Goal: Check status: Check status

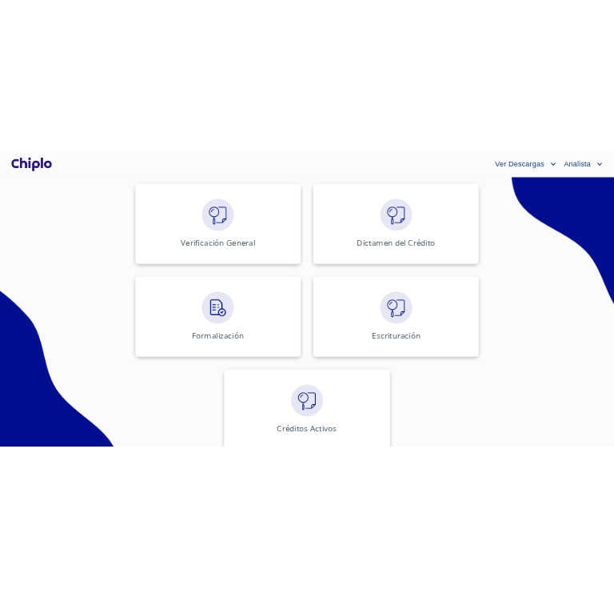
scroll to position [813, 0]
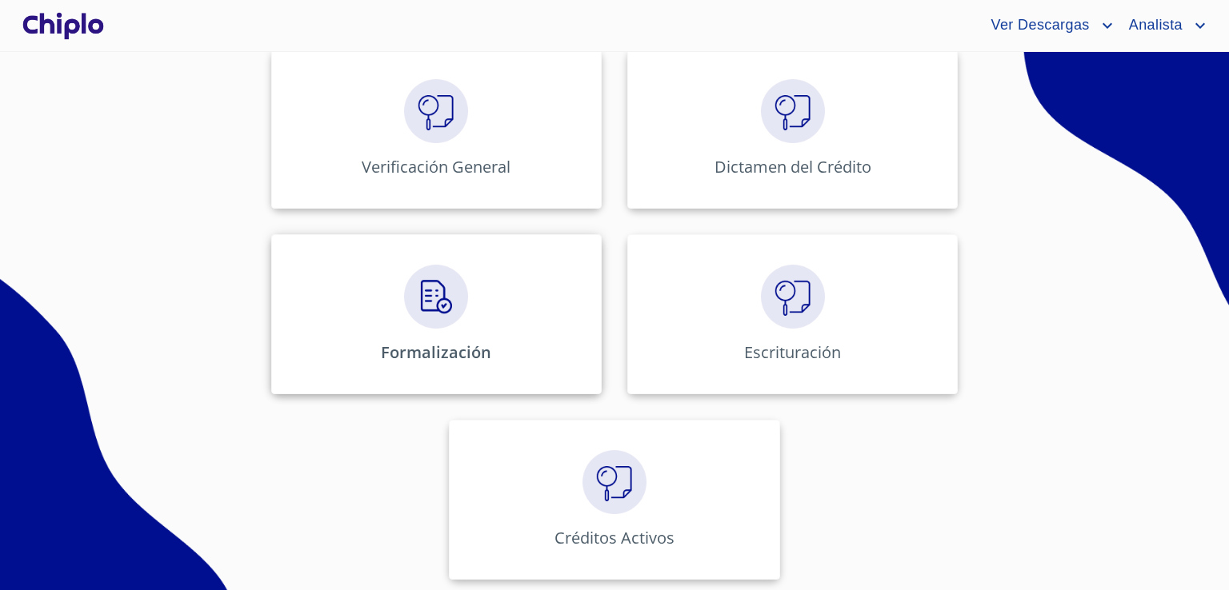
click at [541, 292] on div "Formalización" at bounding box center [436, 314] width 330 height 160
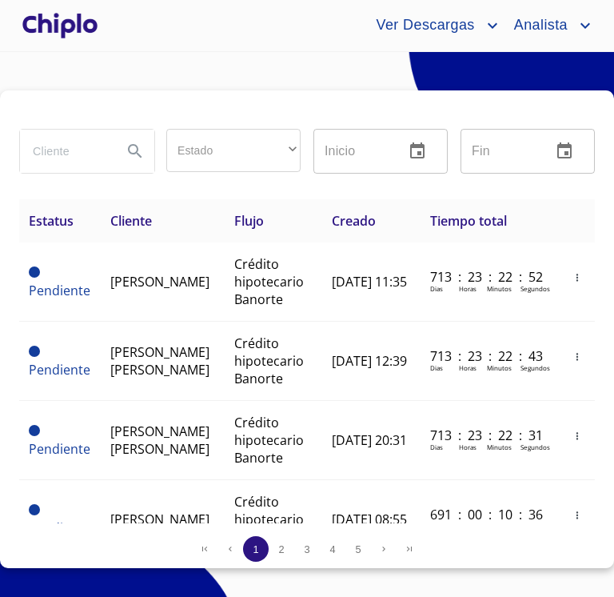
click at [70, 145] on input "search" at bounding box center [65, 151] width 90 height 43
type input "[PERSON_NAME]"
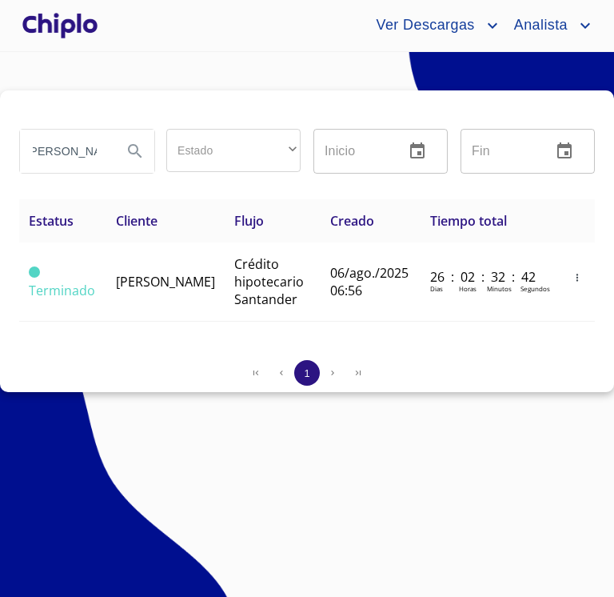
scroll to position [0, 0]
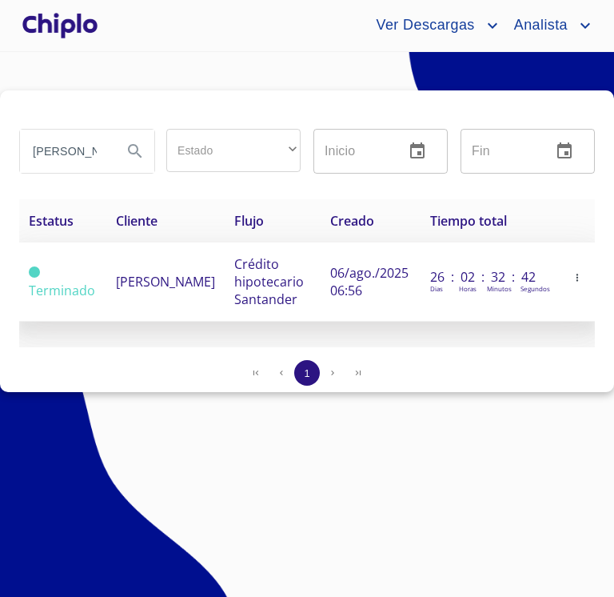
click at [358, 303] on td "06/ago./2025 06:56" at bounding box center [371, 281] width 100 height 79
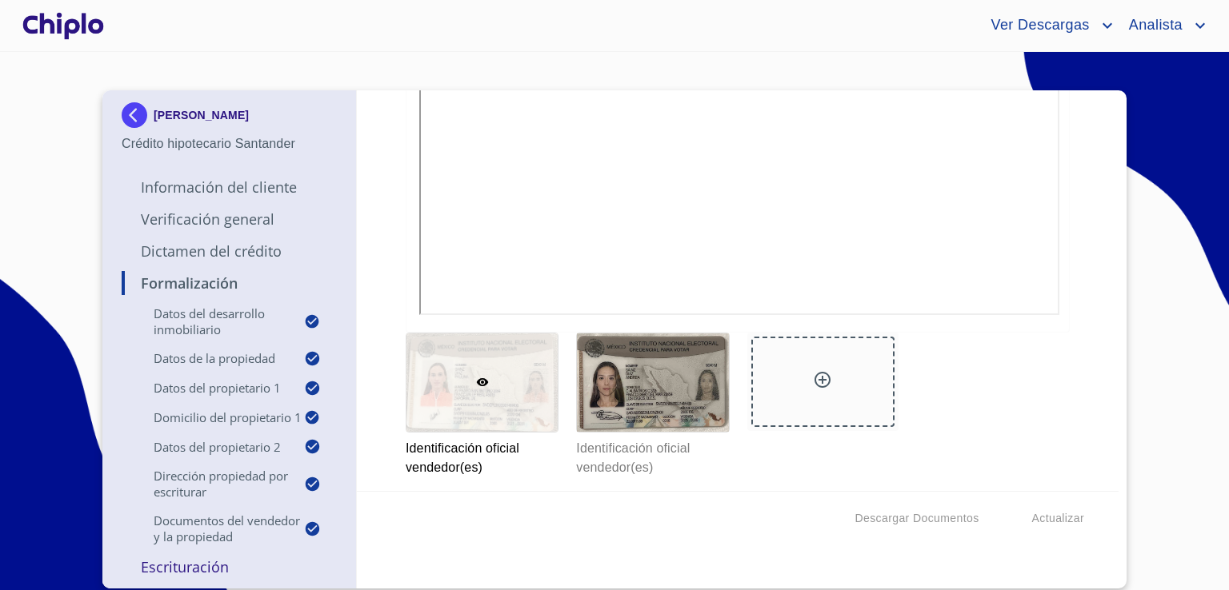
scroll to position [3124, 0]
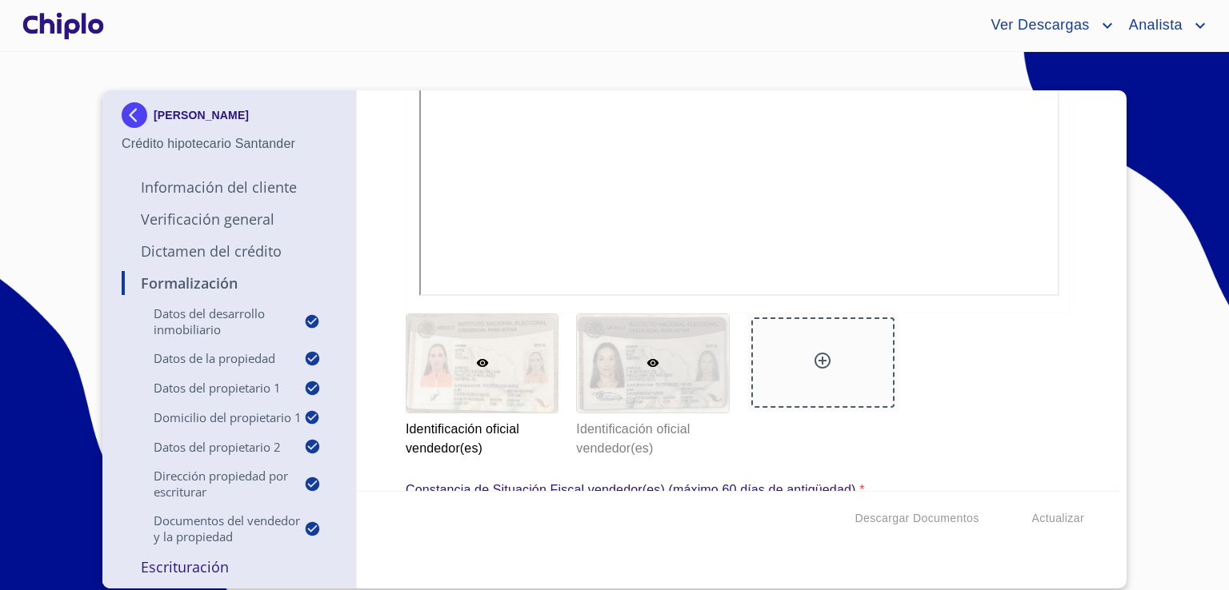
click at [615, 388] on div at bounding box center [652, 363] width 151 height 98
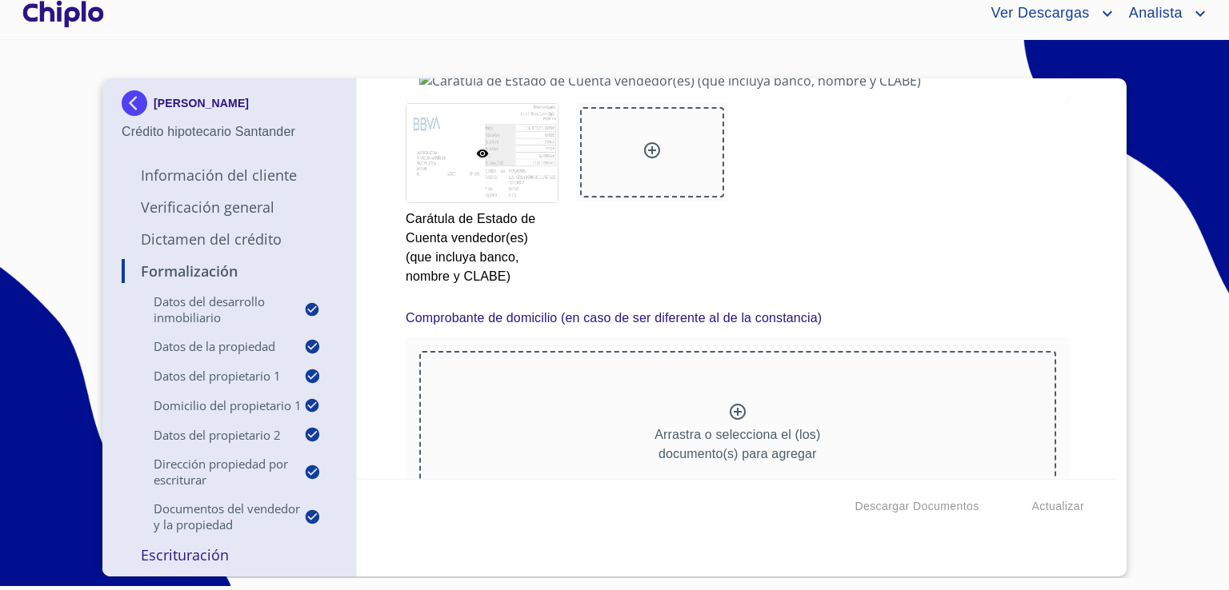
scroll to position [5098, 0]
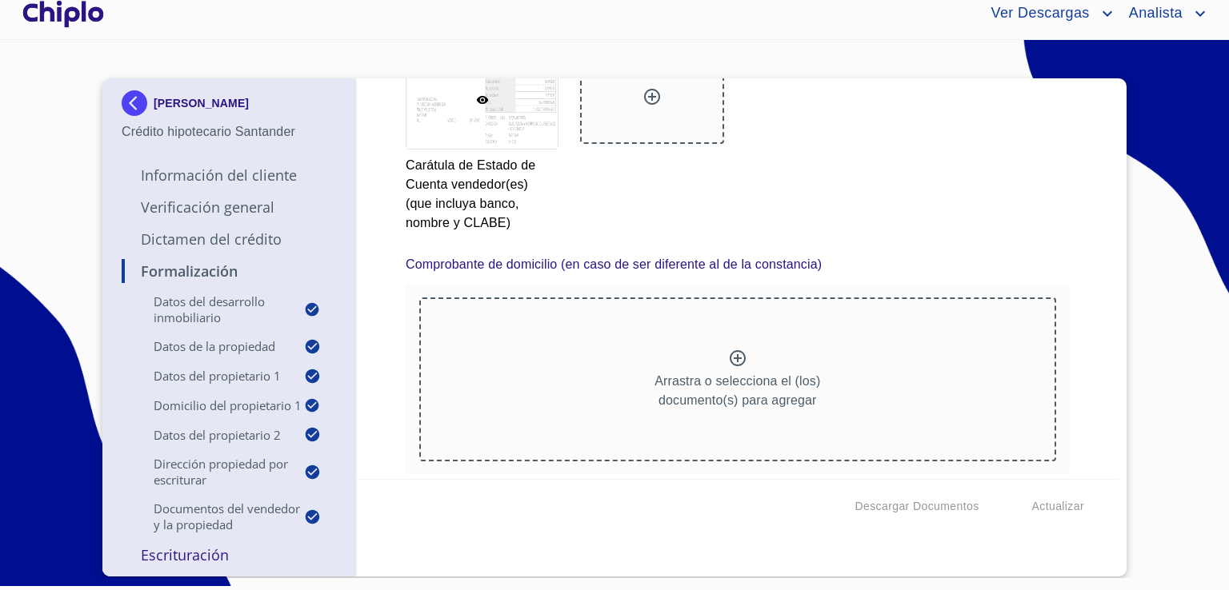
click at [139, 100] on img at bounding box center [138, 103] width 32 height 26
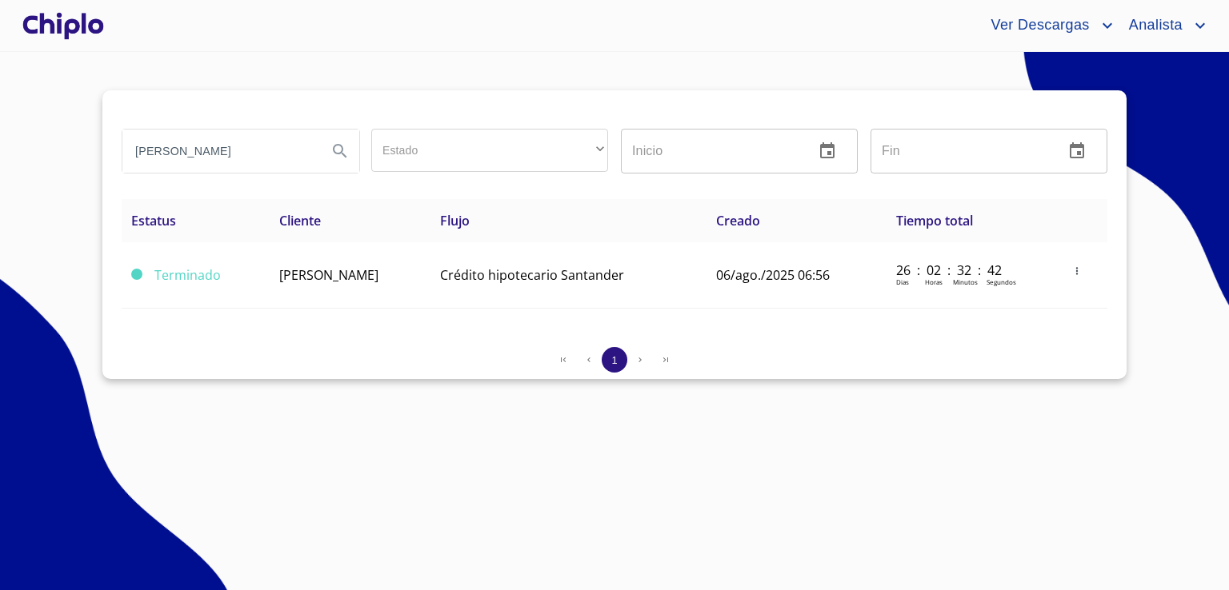
click at [248, 152] on input "[PERSON_NAME]" at bounding box center [218, 151] width 192 height 43
type input "P"
type input "[PERSON_NAME]"
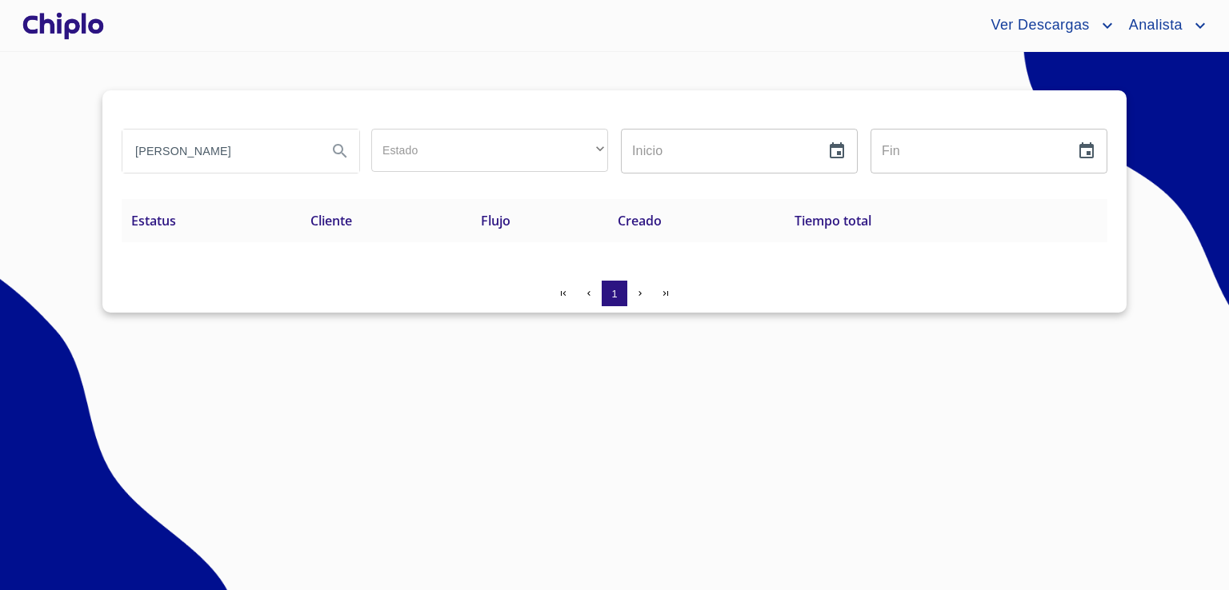
click at [63, 27] on div at bounding box center [63, 25] width 88 height 51
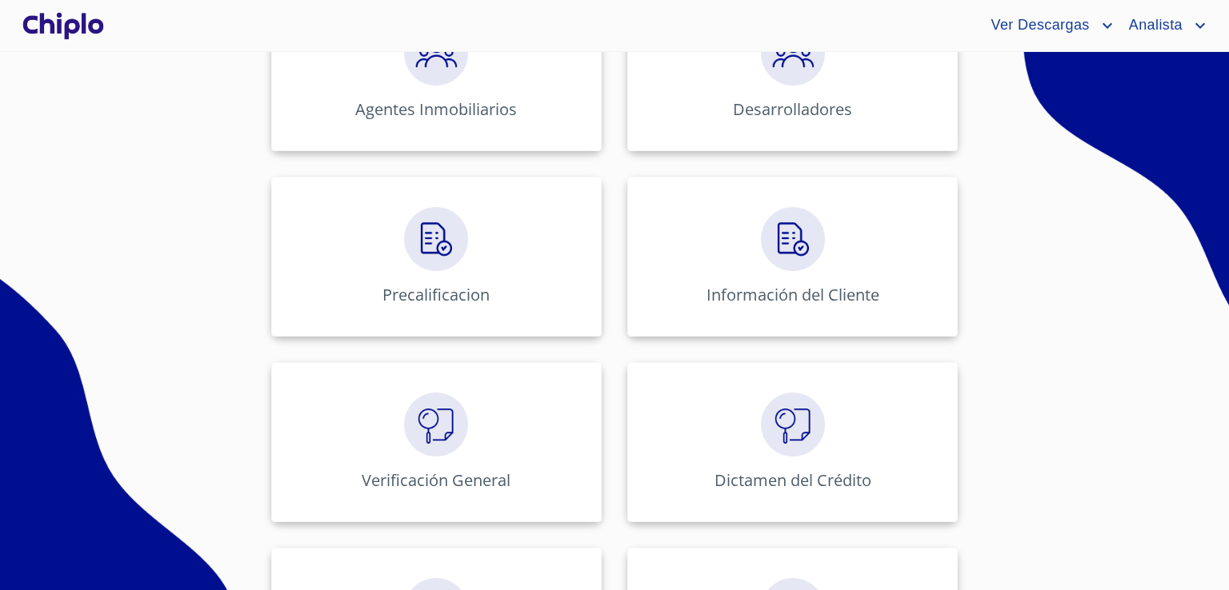
scroll to position [494, 0]
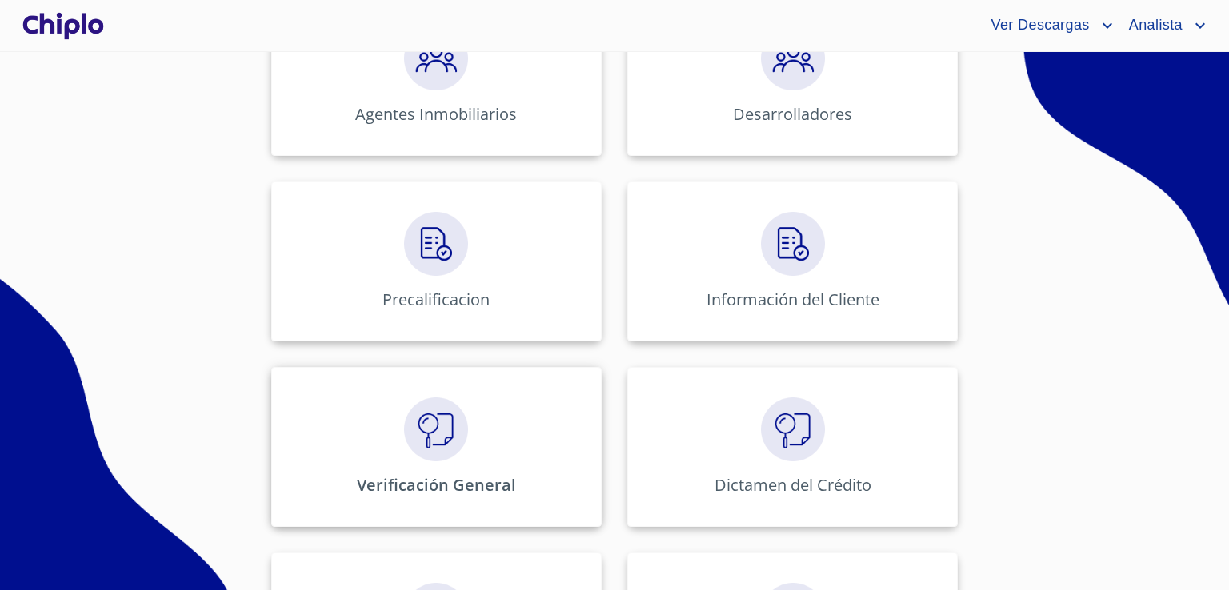
click at [504, 434] on div "Verificación General" at bounding box center [436, 447] width 330 height 160
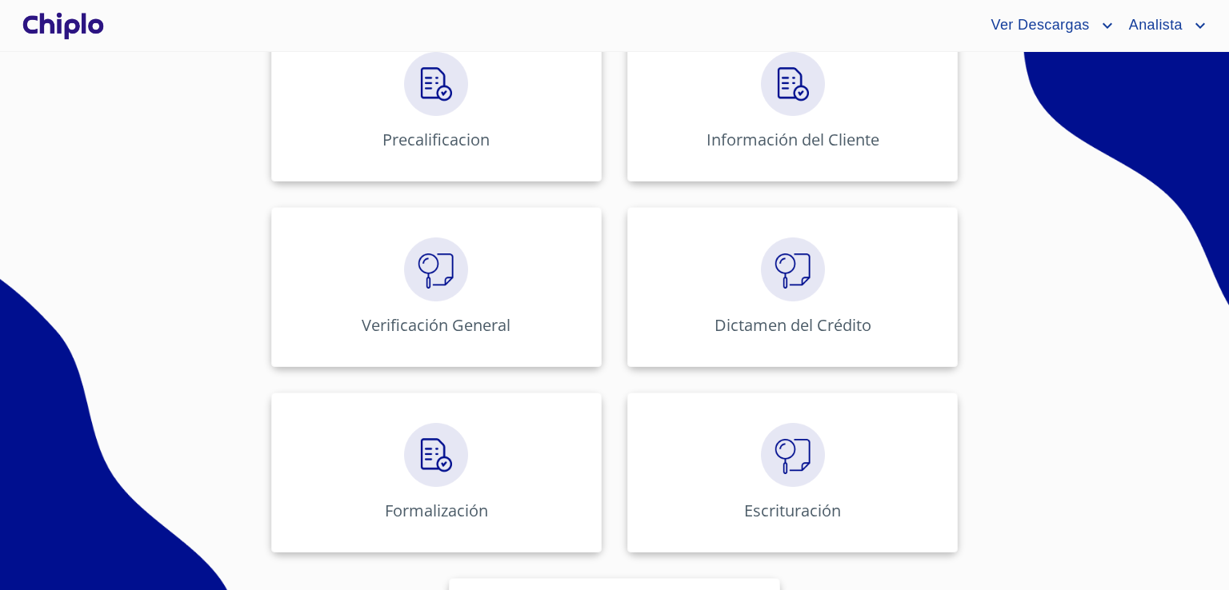
scroll to position [654, 0]
click at [776, 155] on div "Información del Cliente" at bounding box center [792, 102] width 330 height 160
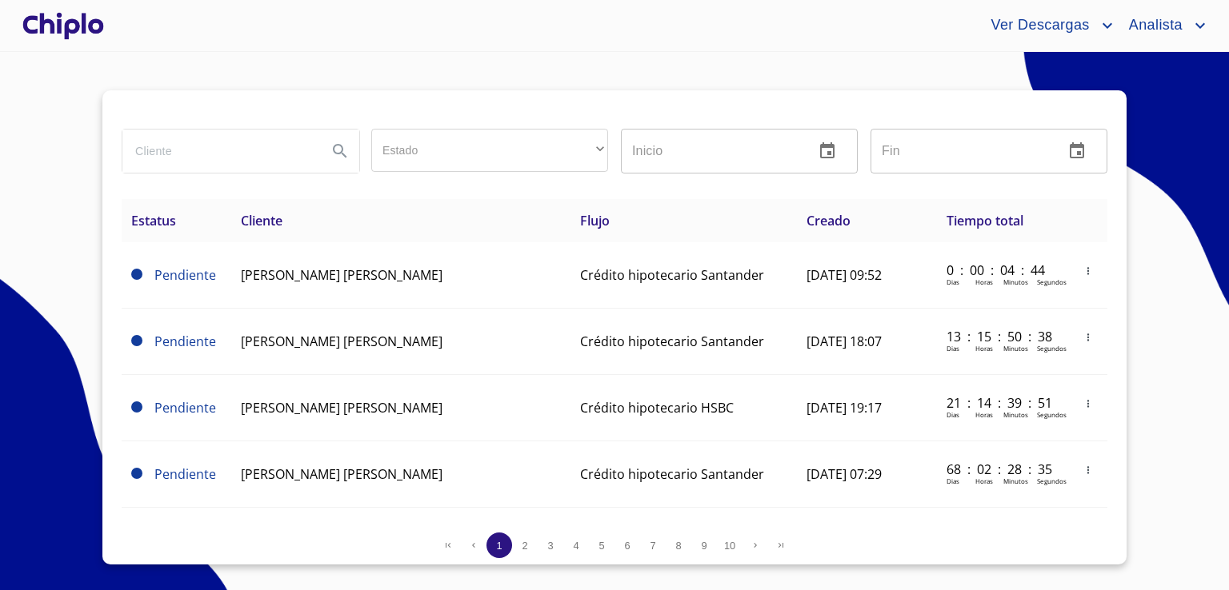
click at [213, 142] on input "search" at bounding box center [218, 151] width 192 height 43
type input "[PERSON_NAME]"
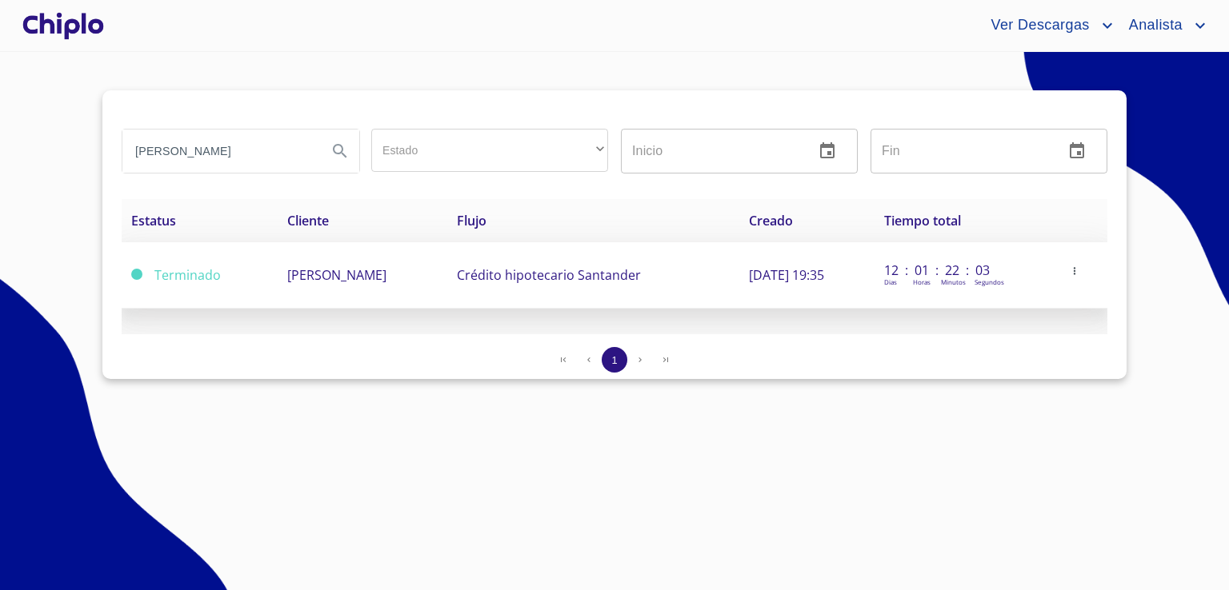
click at [370, 282] on span "[PERSON_NAME]" at bounding box center [336, 275] width 99 height 18
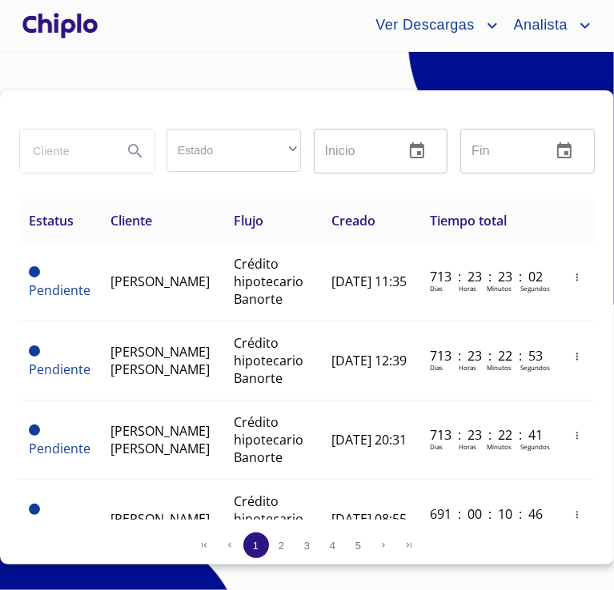
click at [46, 151] on input "search" at bounding box center [65, 151] width 90 height 43
click at [48, 146] on input "search" at bounding box center [65, 151] width 90 height 43
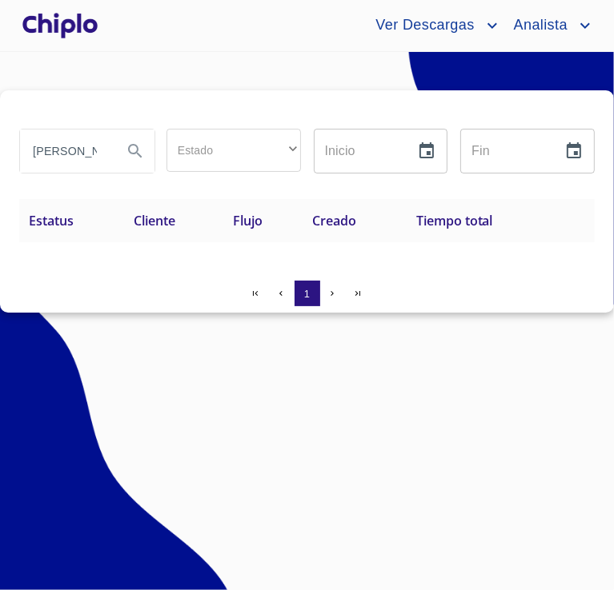
type input "[PERSON_NAME]"
click at [61, 30] on div at bounding box center [60, 25] width 82 height 51
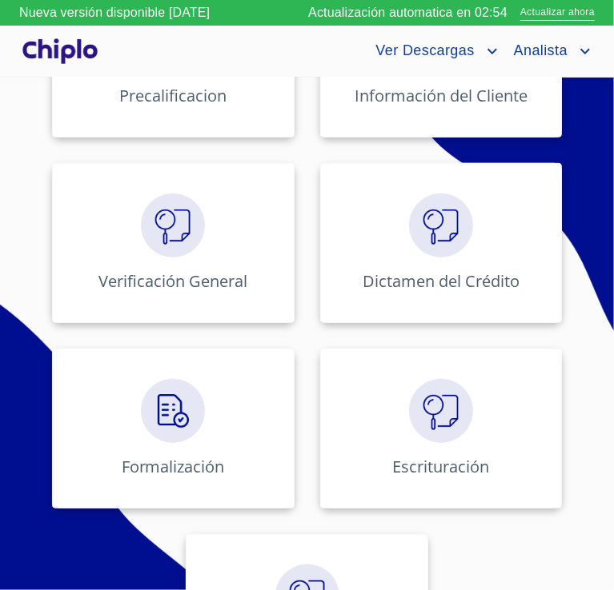
scroll to position [538, 0]
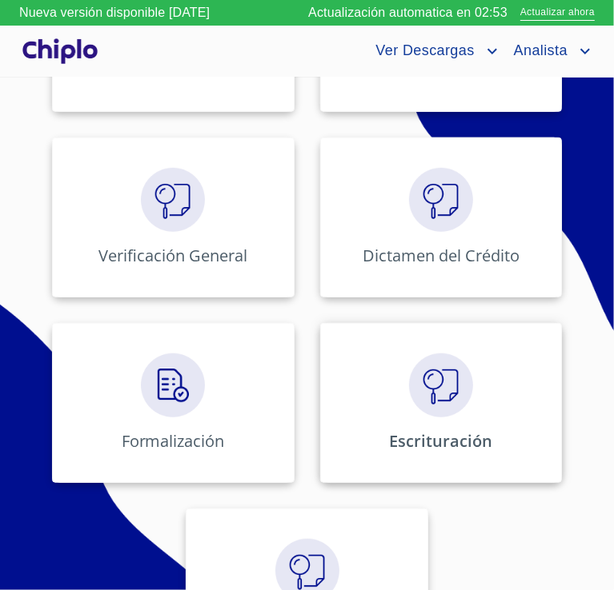
click at [477, 458] on div "Escrituración" at bounding box center [441, 403] width 242 height 160
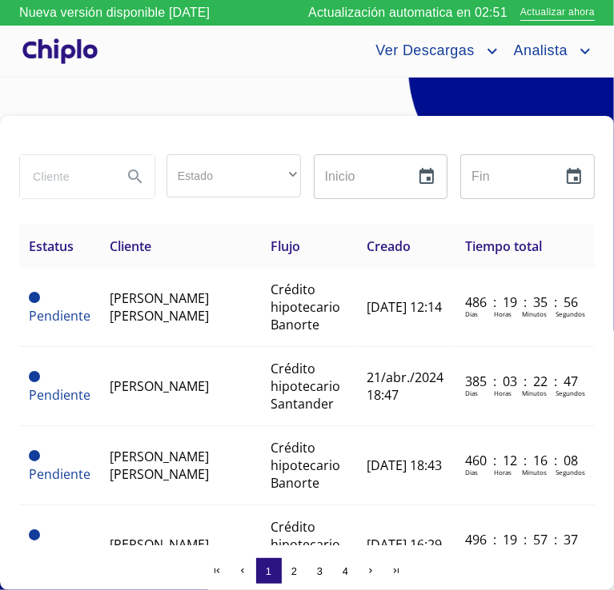
click at [94, 188] on input "search" at bounding box center [65, 176] width 90 height 43
type input "paulina"
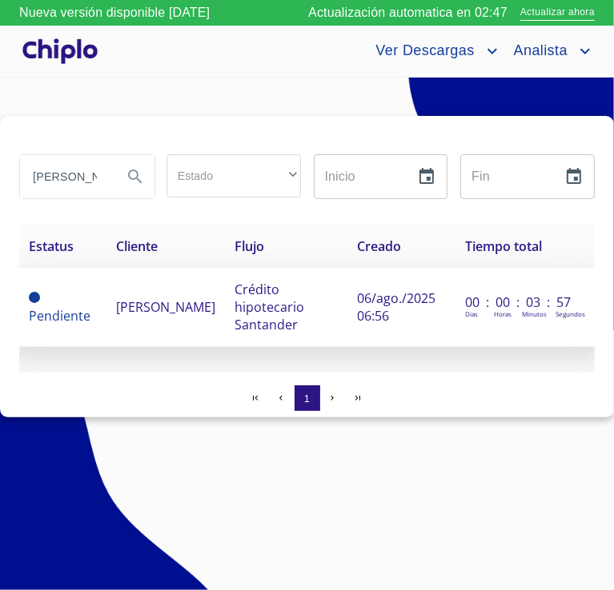
click at [145, 309] on span "[PERSON_NAME]" at bounding box center [165, 307] width 99 height 18
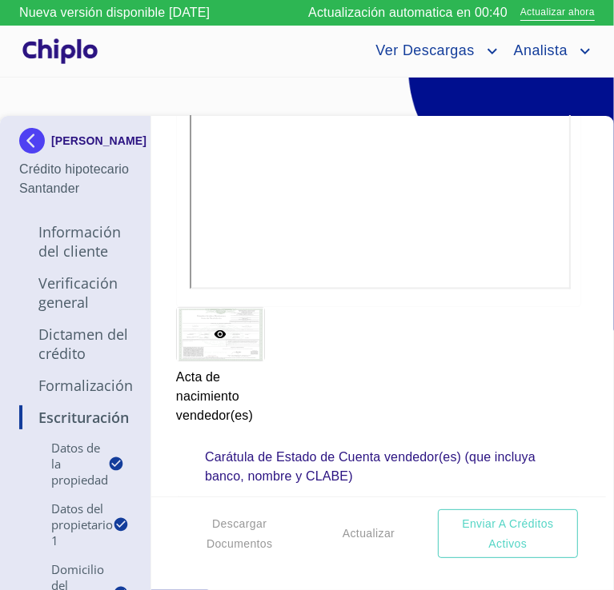
scroll to position [4830, 0]
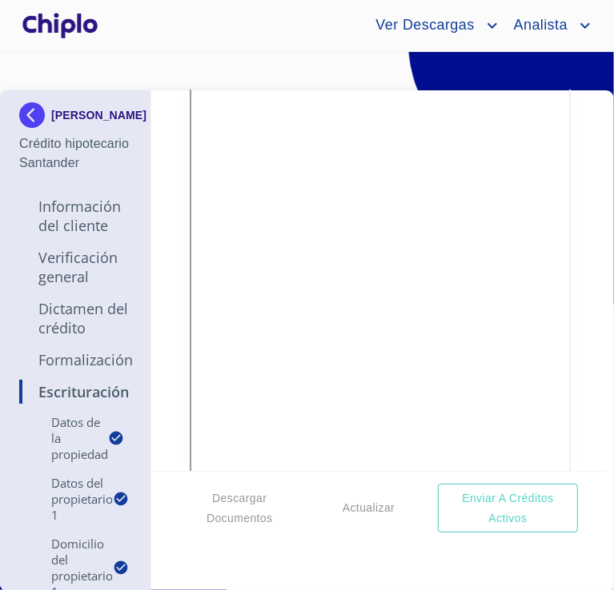
scroll to position [3536, 0]
click at [31, 126] on img at bounding box center [35, 115] width 32 height 26
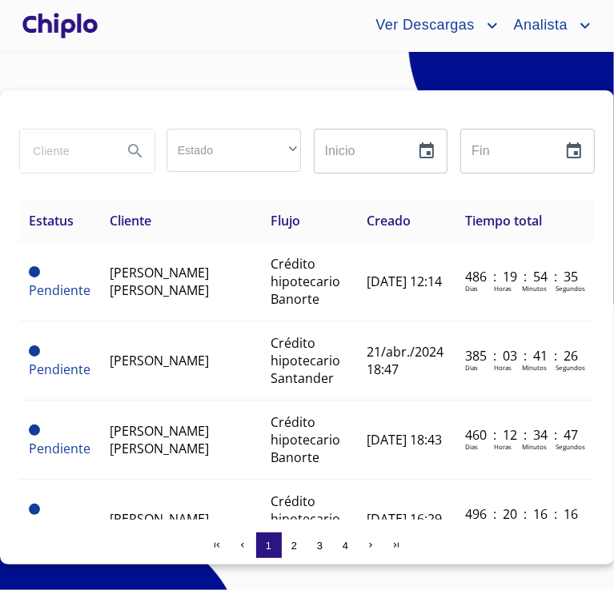
click at [67, 153] on input "search" at bounding box center [65, 151] width 90 height 43
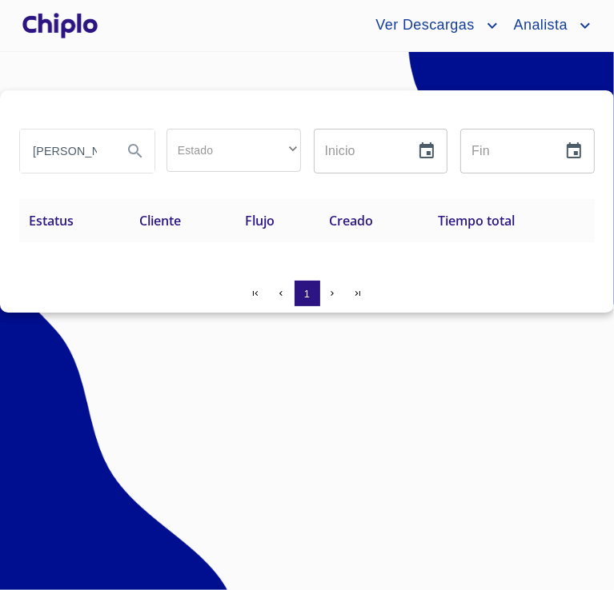
type input "[PERSON_NAME]"
click at [68, 23] on div at bounding box center [60, 25] width 82 height 51
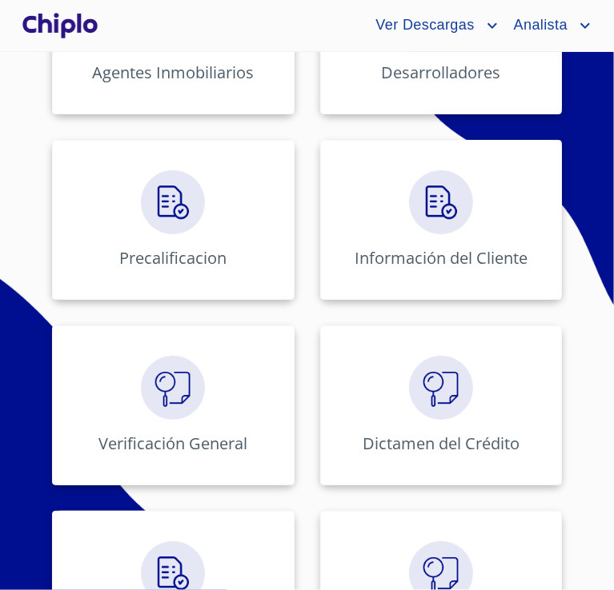
scroll to position [330, 0]
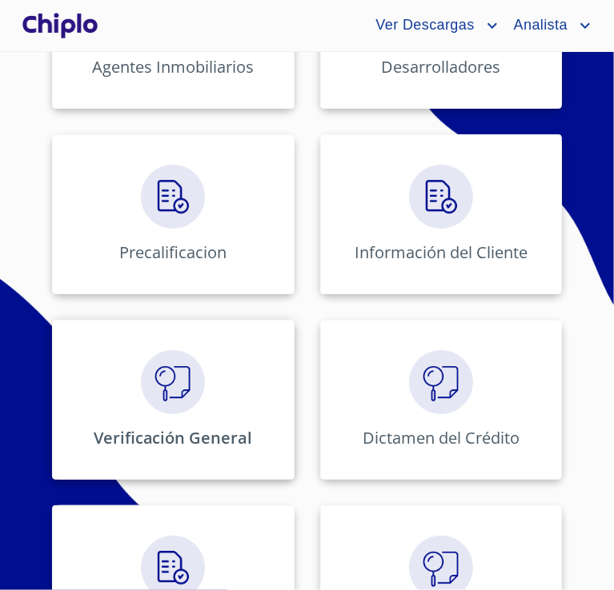
click at [186, 396] on img at bounding box center [173, 382] width 64 height 64
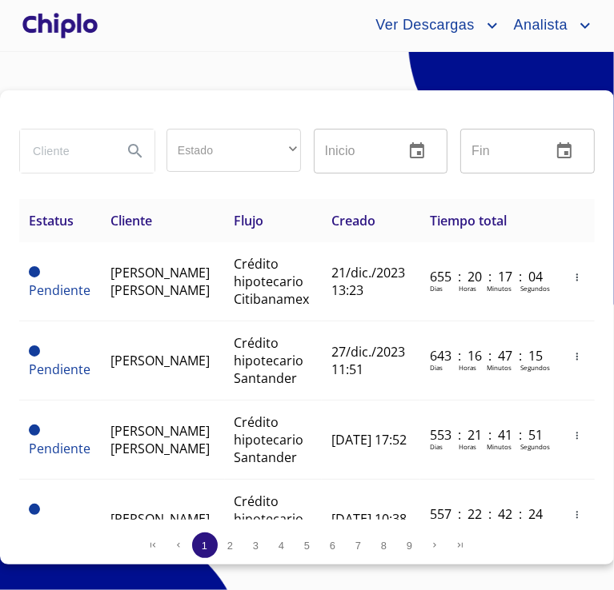
click at [71, 158] on input "search" at bounding box center [65, 151] width 90 height 43
type input "[PERSON_NAME]"
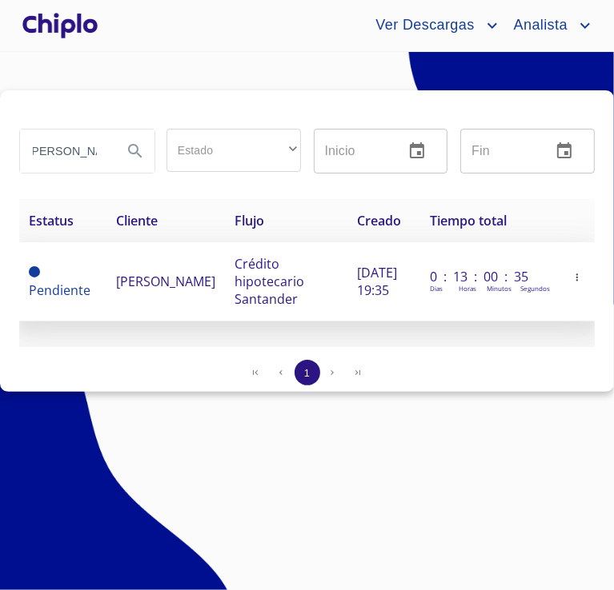
click at [133, 273] on span "[PERSON_NAME]" at bounding box center [166, 282] width 99 height 18
